Goal: Transaction & Acquisition: Book appointment/travel/reservation

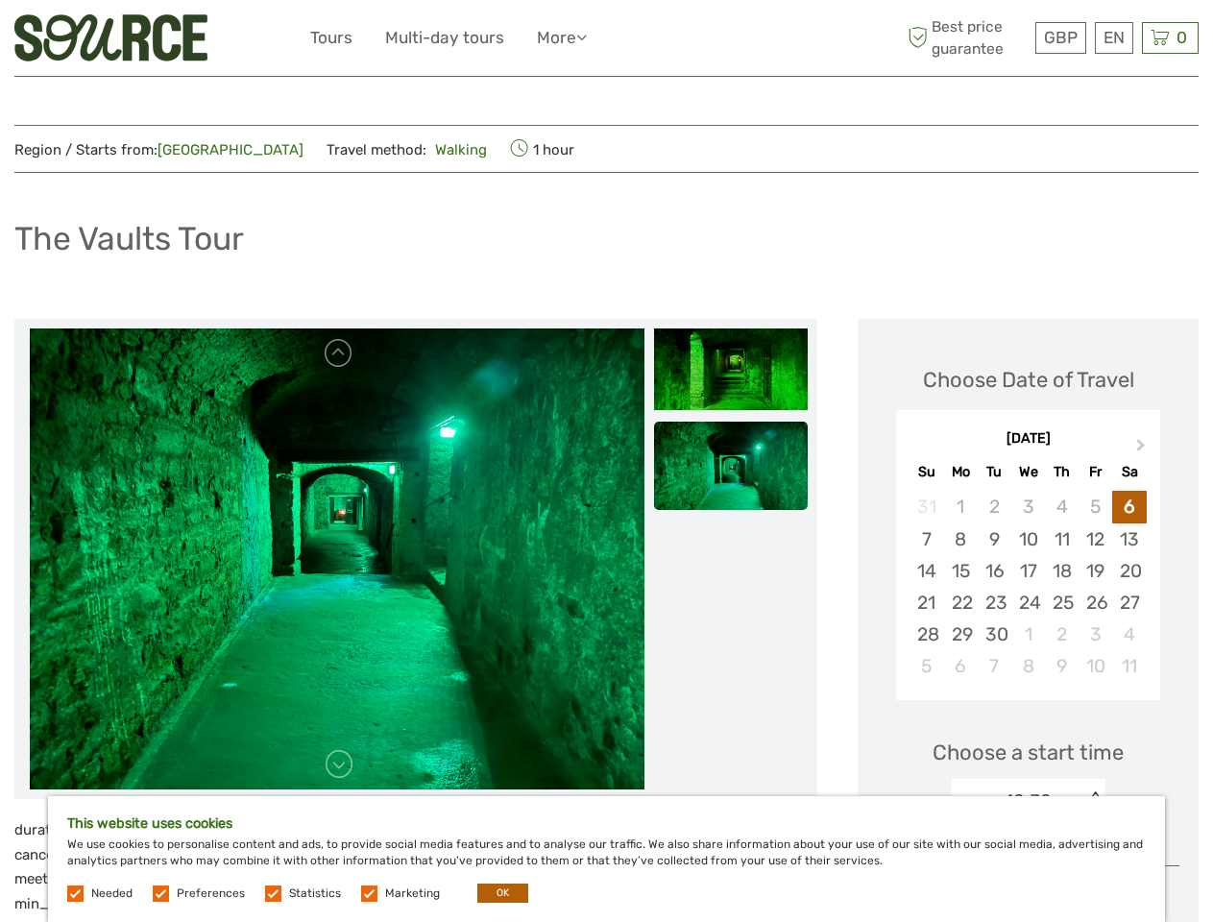
click at [606, 38] on ul "Tours Multi-day tours More Travel Articles Travel Articles" at bounding box center [462, 38] width 305 height 28
click at [564, 37] on link "More" at bounding box center [562, 38] width 50 height 28
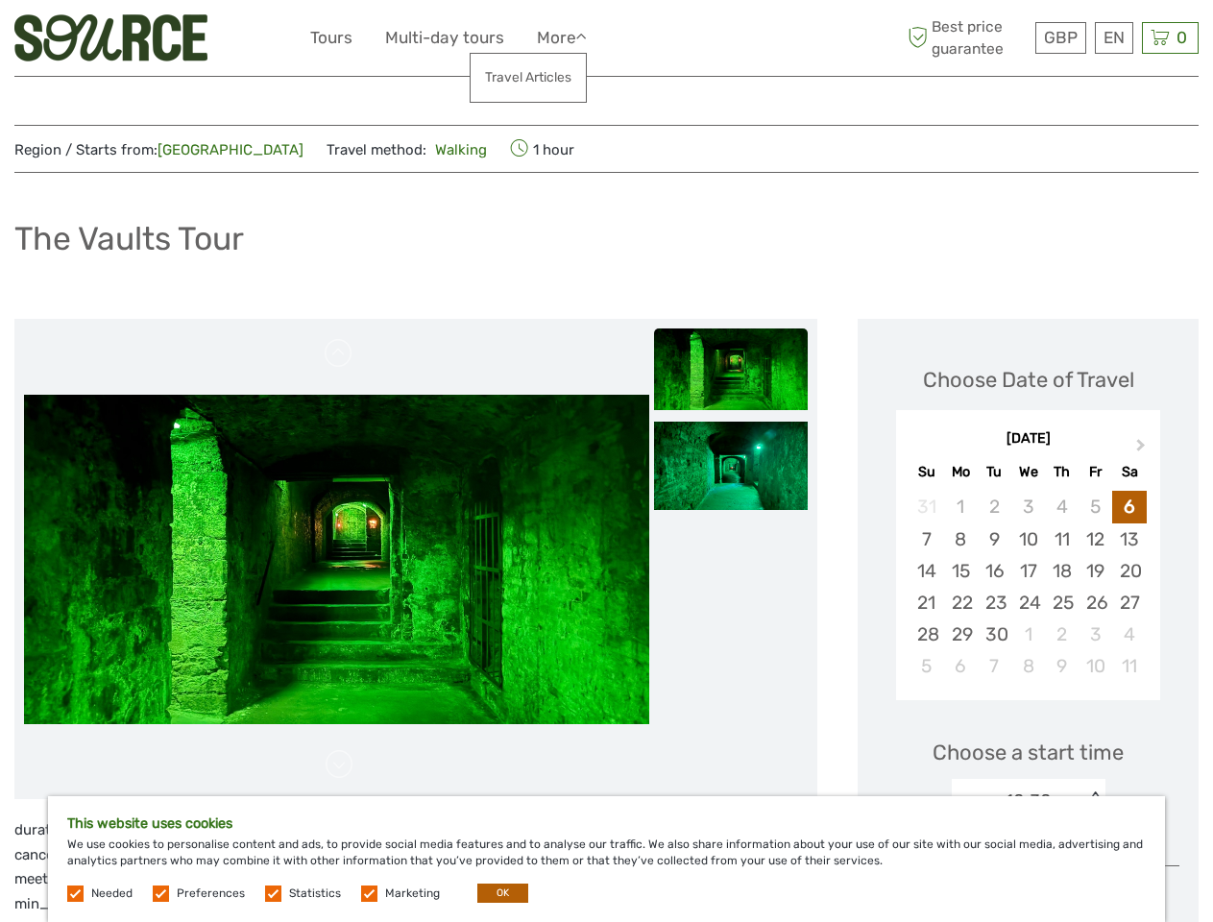
click at [587, 36] on icon at bounding box center [581, 37] width 11 height 16
click at [1060, 37] on span "GBP" at bounding box center [1061, 37] width 34 height 19
click at [1113, 37] on div "EN English Español Deutsch" at bounding box center [1114, 38] width 38 height 32
click at [1170, 37] on div "0 Items Total £0.00 Checkout The shopping cart is empty." at bounding box center [1170, 38] width 57 height 32
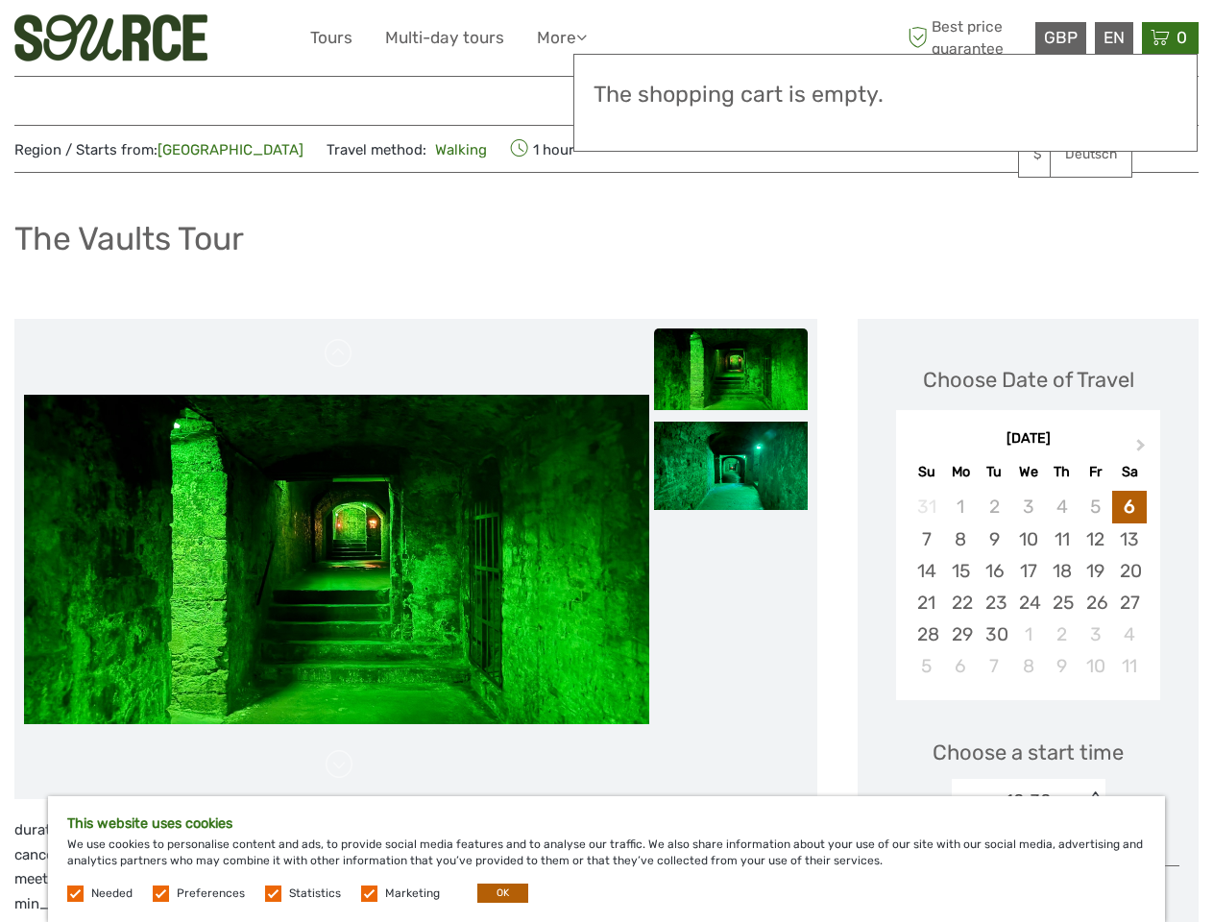
click at [336, 559] on img at bounding box center [336, 559] width 625 height 329
click at [339, 353] on link at bounding box center [339, 353] width 31 height 31
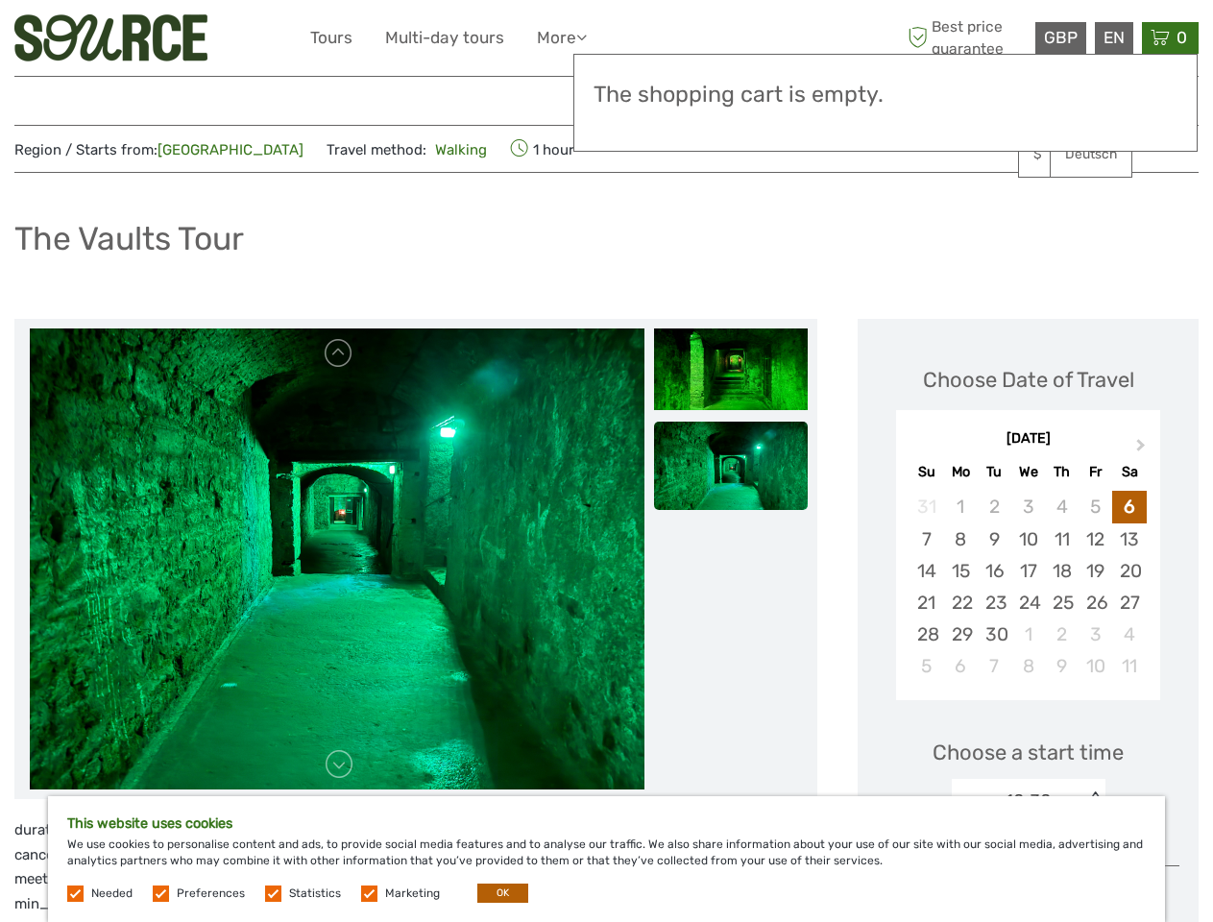
click at [731, 369] on img at bounding box center [731, 368] width 154 height 81
